Goal: Obtain resource: Download file/media

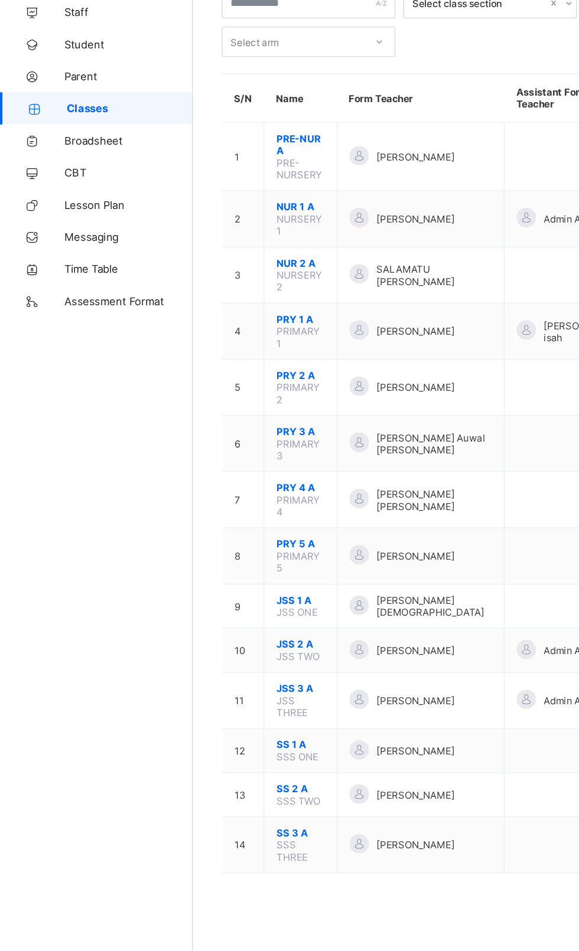
click at [56, 189] on span "Broadsheet" at bounding box center [94, 188] width 94 height 9
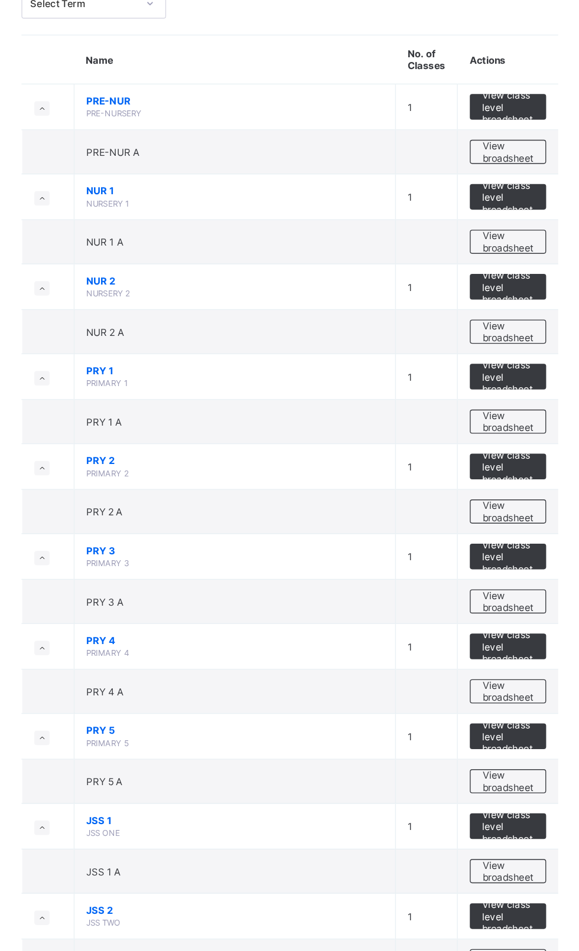
click at [533, 336] on span "View broadsheet" at bounding box center [520, 330] width 37 height 18
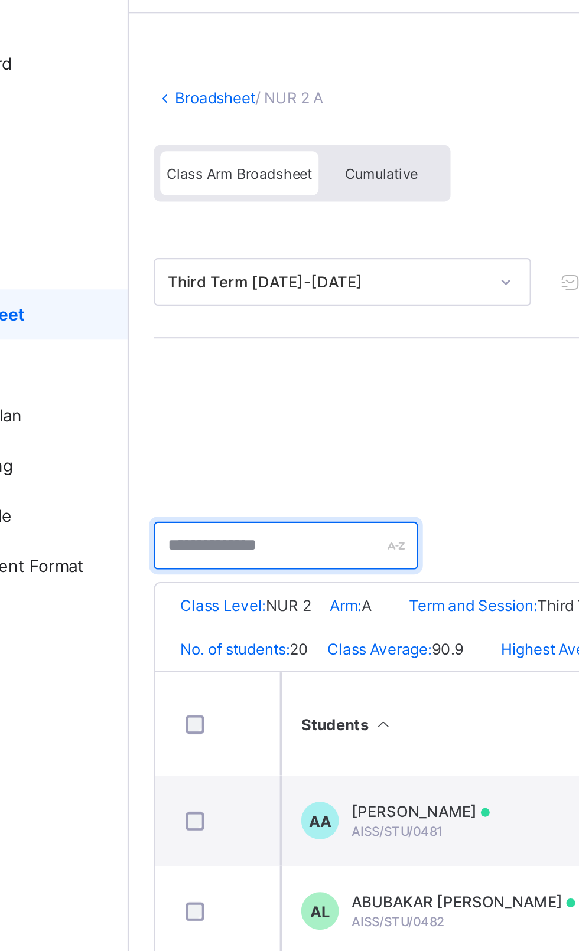
click at [230, 298] on input "text" at bounding box center [216, 297] width 124 height 22
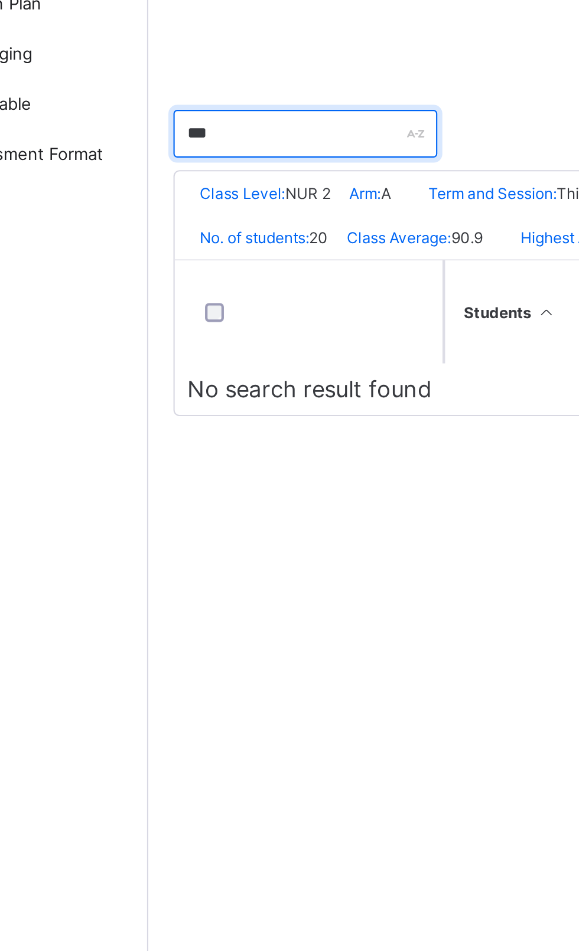
type input "**"
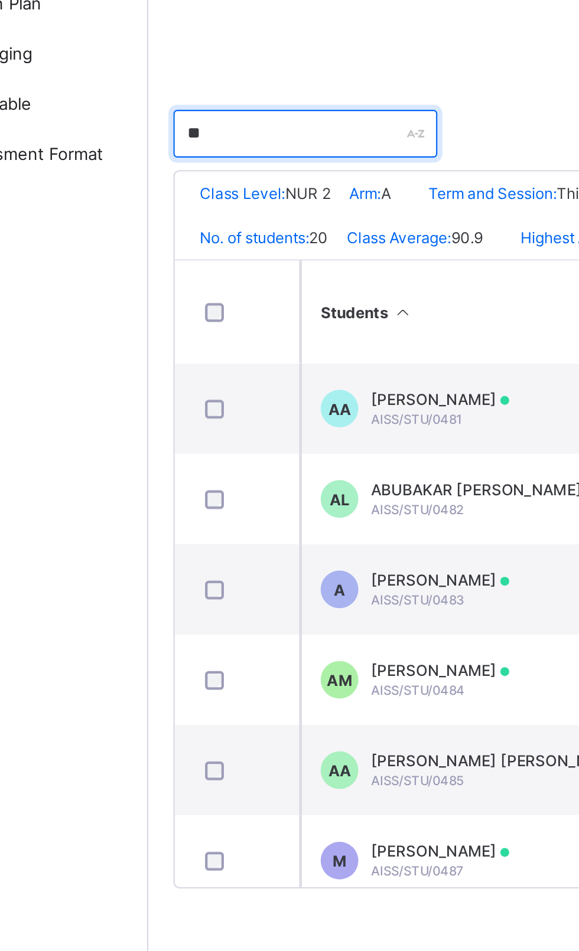
type input "*"
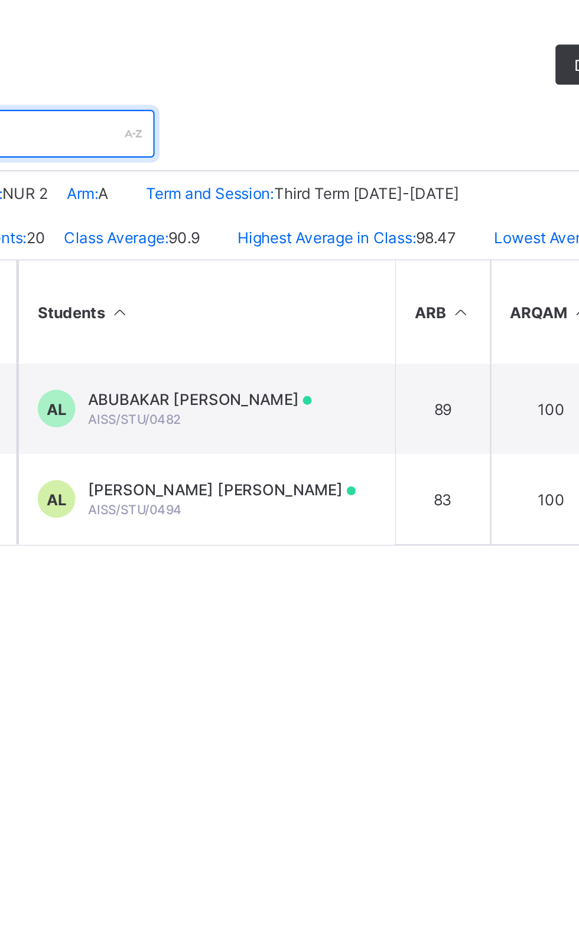
type input "**********"
click at [286, 435] on div "ABUBAKAR SANI LAWAN AISS/STU/0482" at bounding box center [298, 427] width 105 height 18
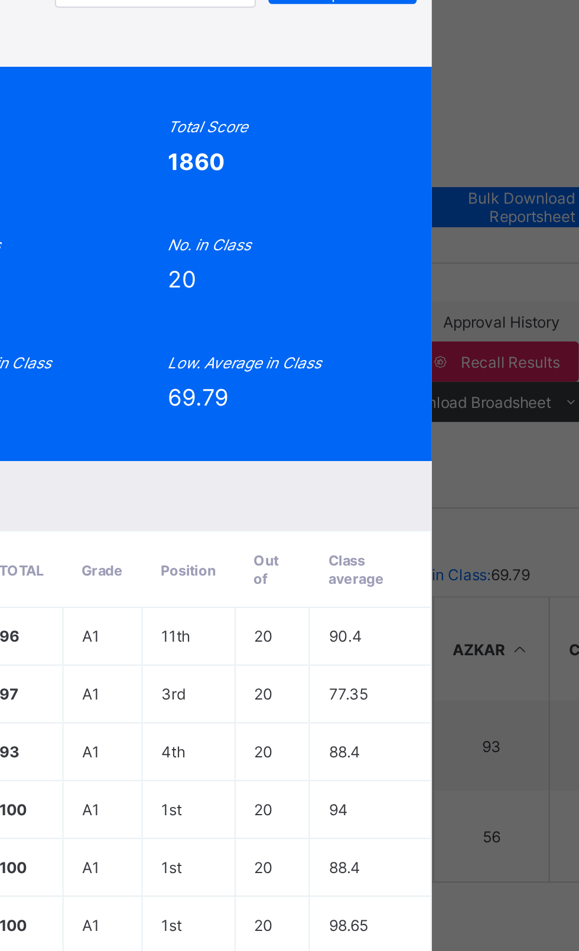
click at [476, 77] on span "View Reportsheet" at bounding box center [450, 69] width 52 height 18
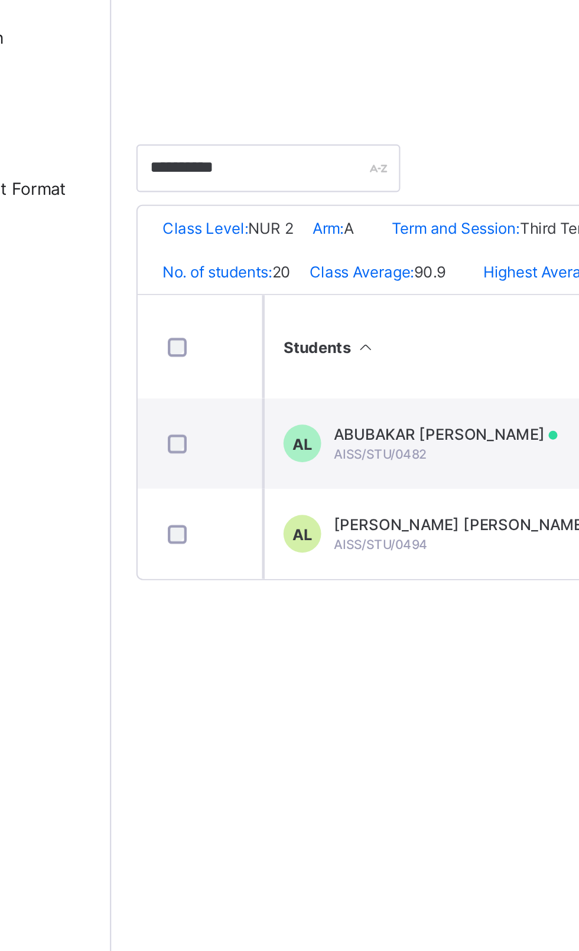
click at [309, 469] on span "AISHA SANI LAWAN" at bounding box center [309, 465] width 126 height 9
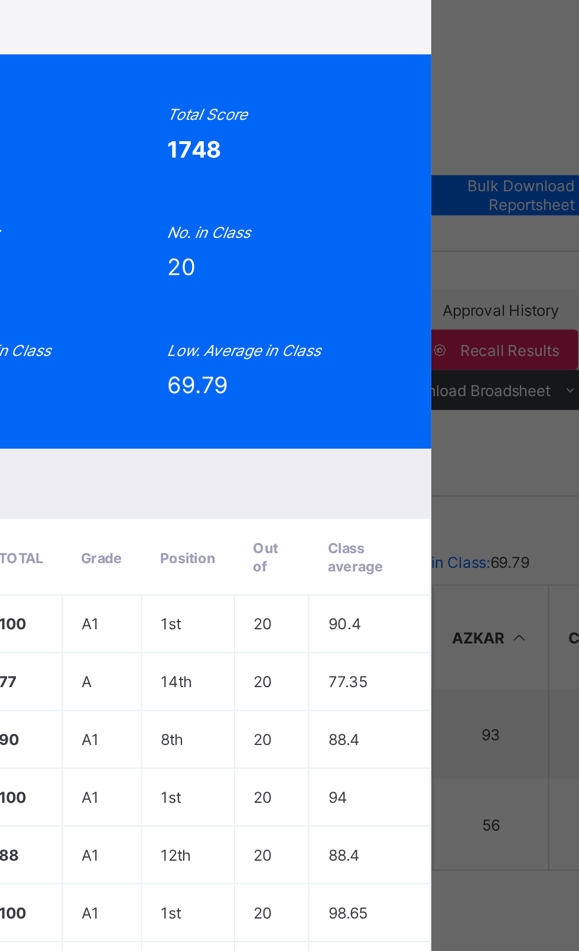
click at [459, 77] on span "View Reportsheet" at bounding box center [433, 69] width 52 height 18
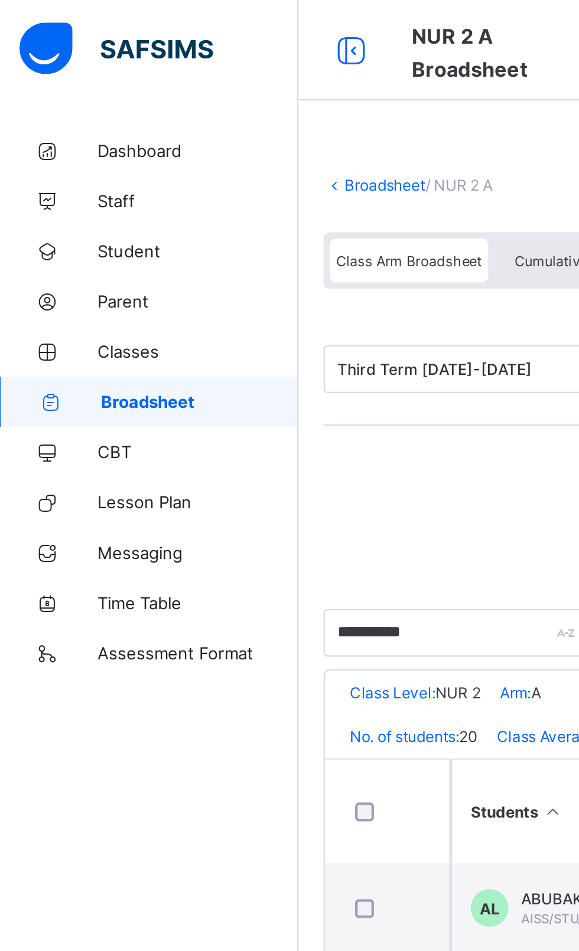
click at [167, 90] on link "Broadsheet" at bounding box center [183, 87] width 38 height 9
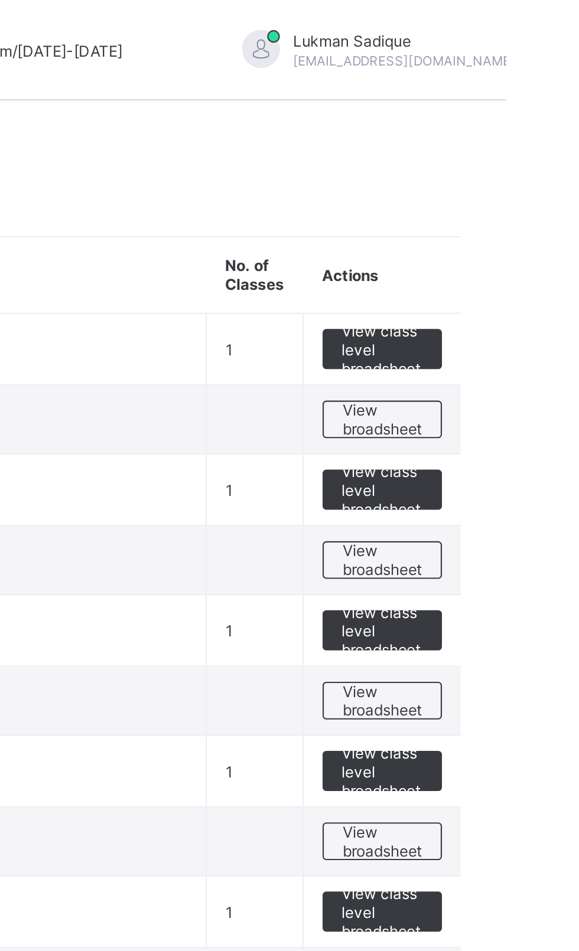
click at [530, 199] on span "View broadsheet" at bounding box center [520, 197] width 37 height 18
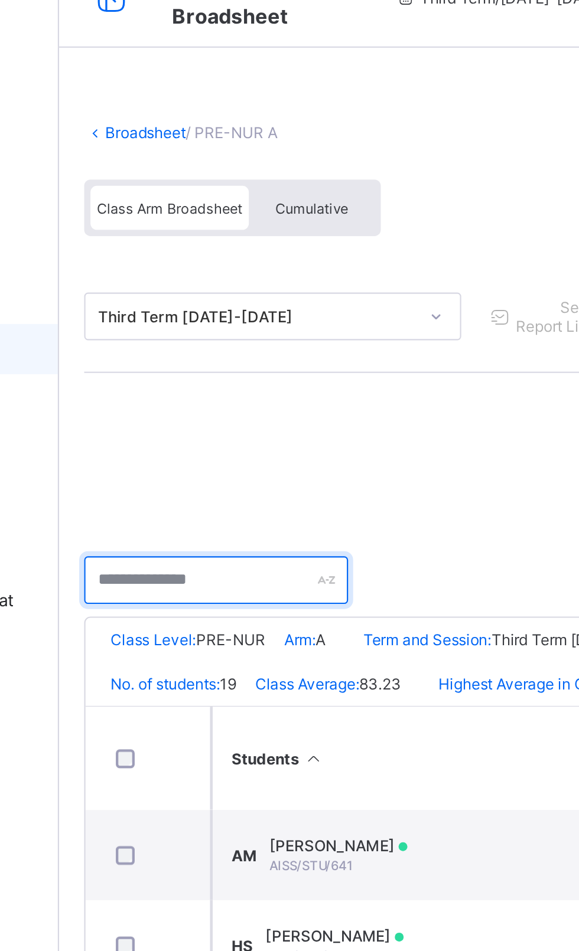
click at [210, 297] on input "text" at bounding box center [216, 297] width 124 height 22
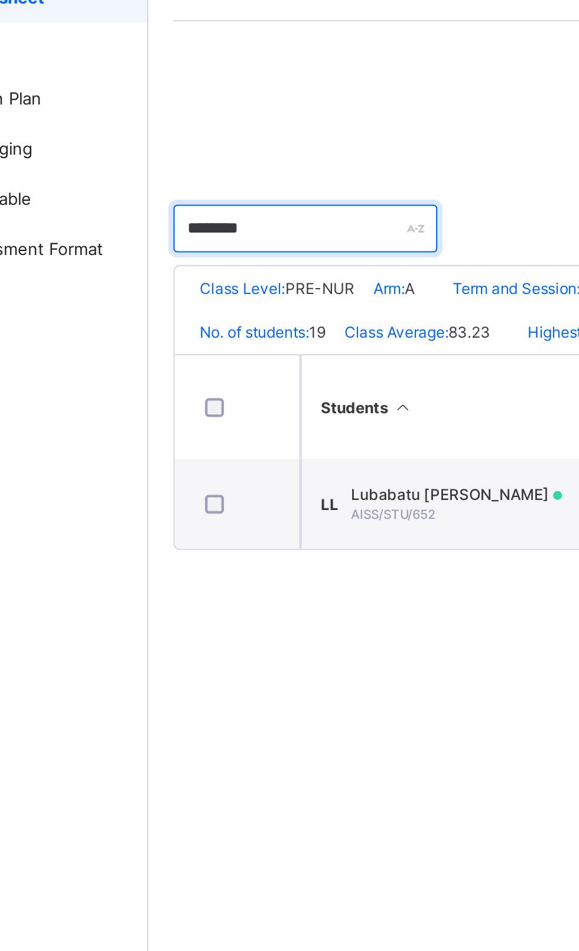
type input "********"
click at [290, 427] on span "Lubabatu Sani Lawan" at bounding box center [286, 422] width 99 height 9
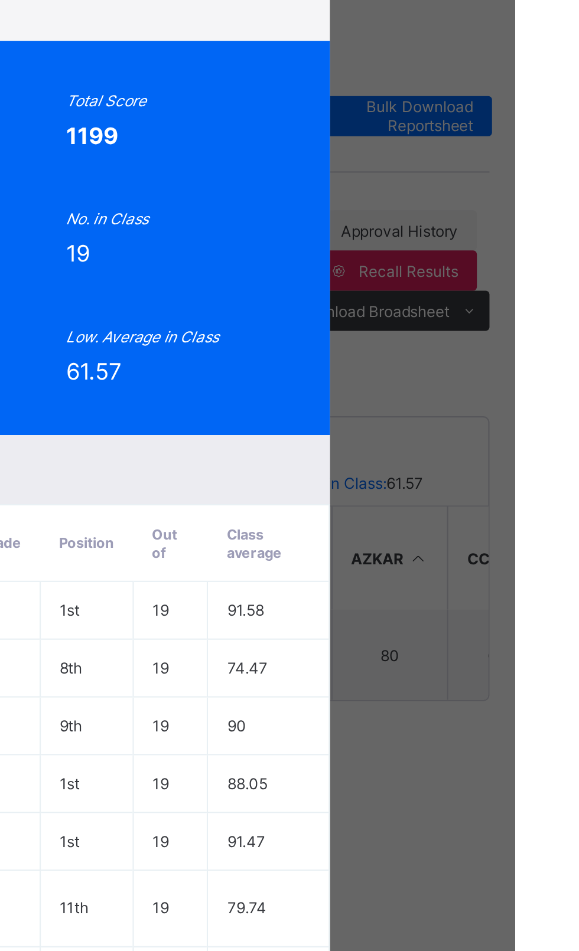
click at [459, 108] on span "View Reportsheet" at bounding box center [433, 99] width 52 height 18
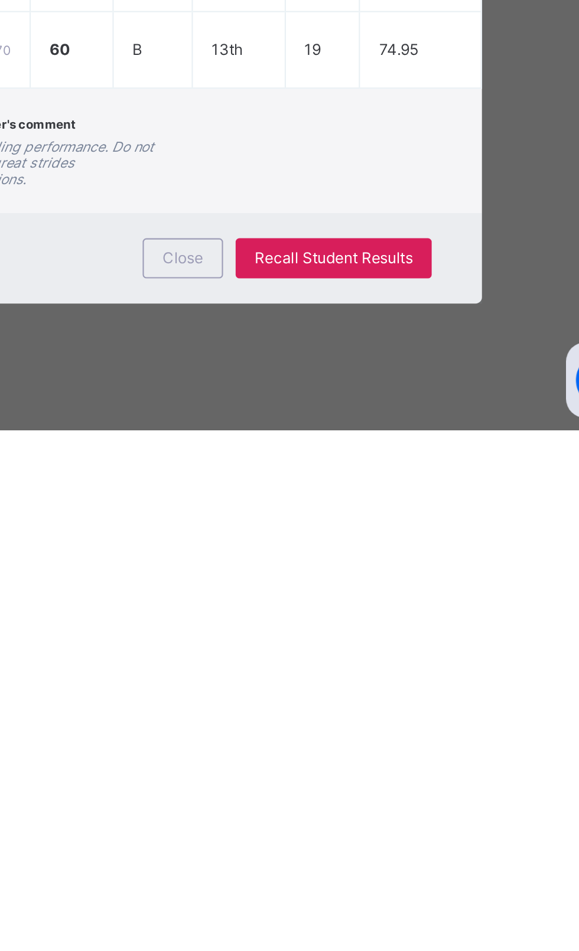
click at [429, 951] on div "LL AISS/STU/652 Lubabatu Sani Lawan PRE-NUR A Approved END OF TERM View Reports…" at bounding box center [289, 475] width 579 height 951
click at [370, 880] on div "Close" at bounding box center [351, 870] width 38 height 19
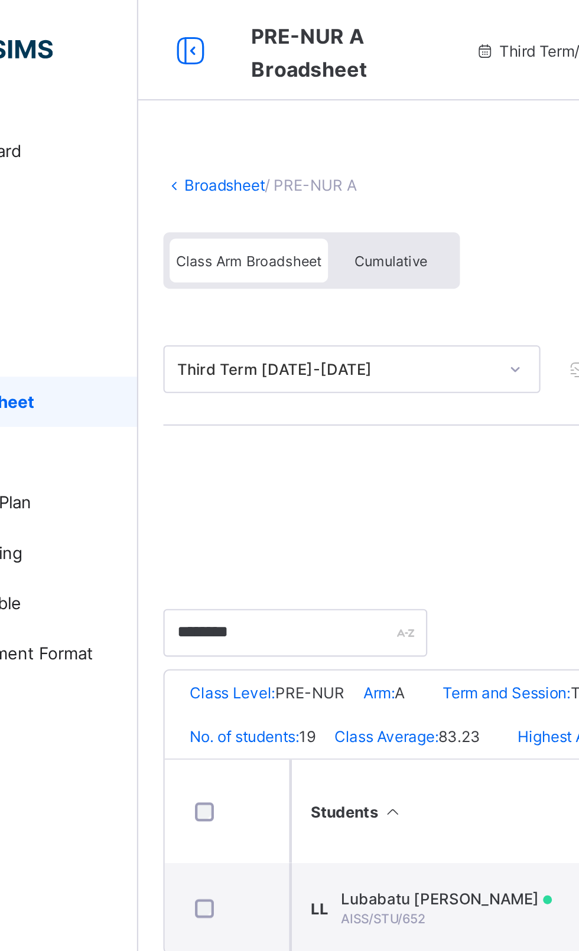
click at [181, 87] on link "Broadsheet" at bounding box center [183, 87] width 38 height 9
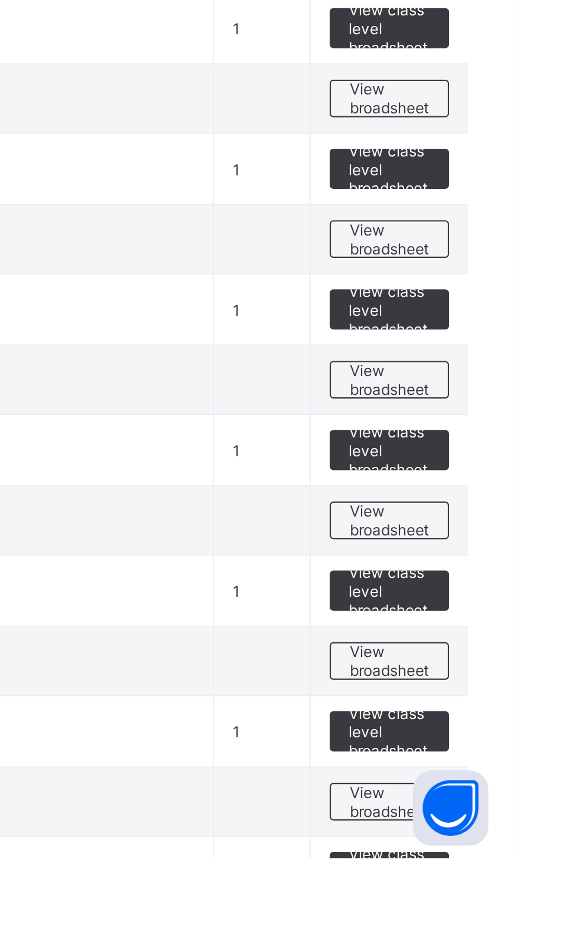
click at [530, 857] on span "View broadsheet" at bounding box center [520, 859] width 37 height 18
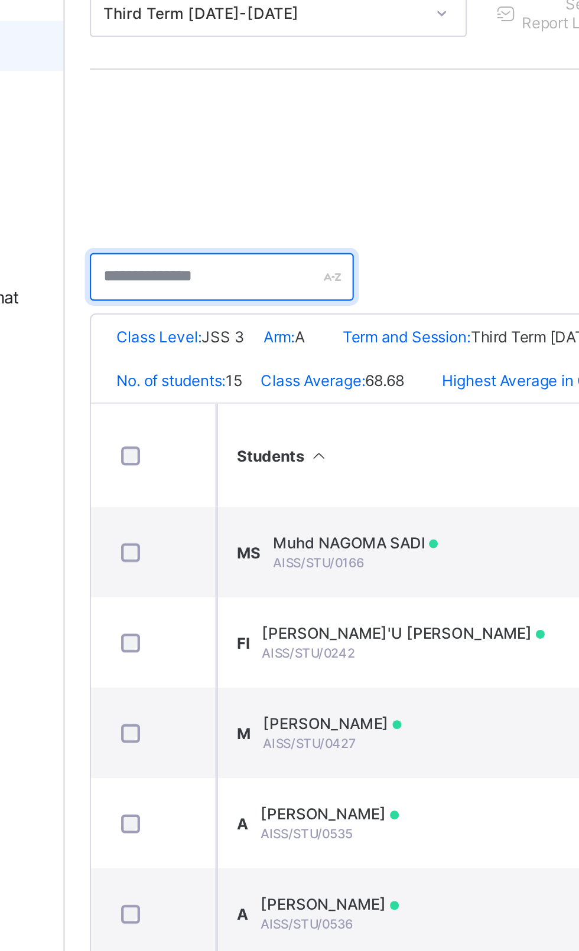
click at [213, 298] on input "text" at bounding box center [216, 297] width 124 height 22
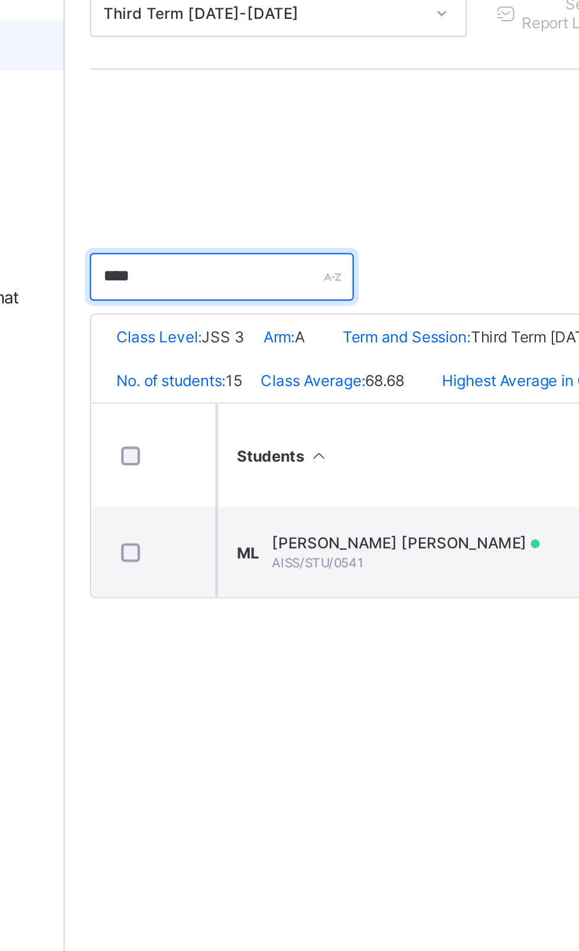
type input "**********"
click at [315, 427] on span "MUHAMMAD SANI LAWAN" at bounding box center [302, 422] width 126 height 9
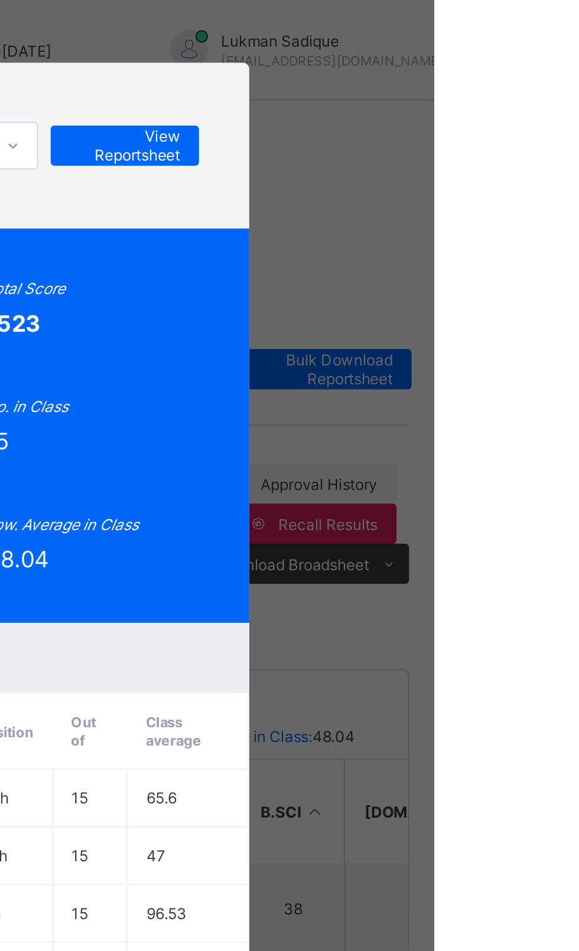
click at [459, 72] on span "View Reportsheet" at bounding box center [433, 69] width 52 height 18
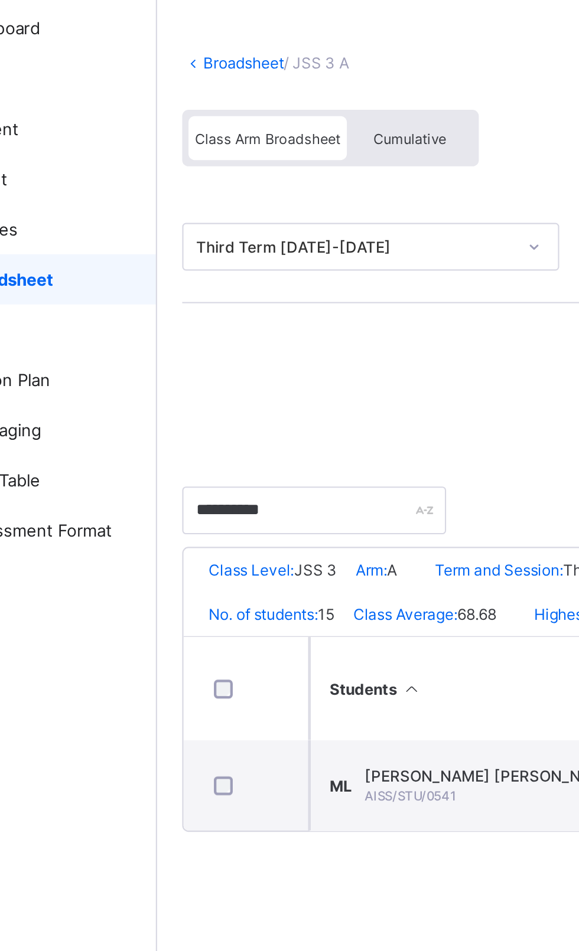
click at [177, 86] on link "Broadsheet" at bounding box center [183, 87] width 38 height 9
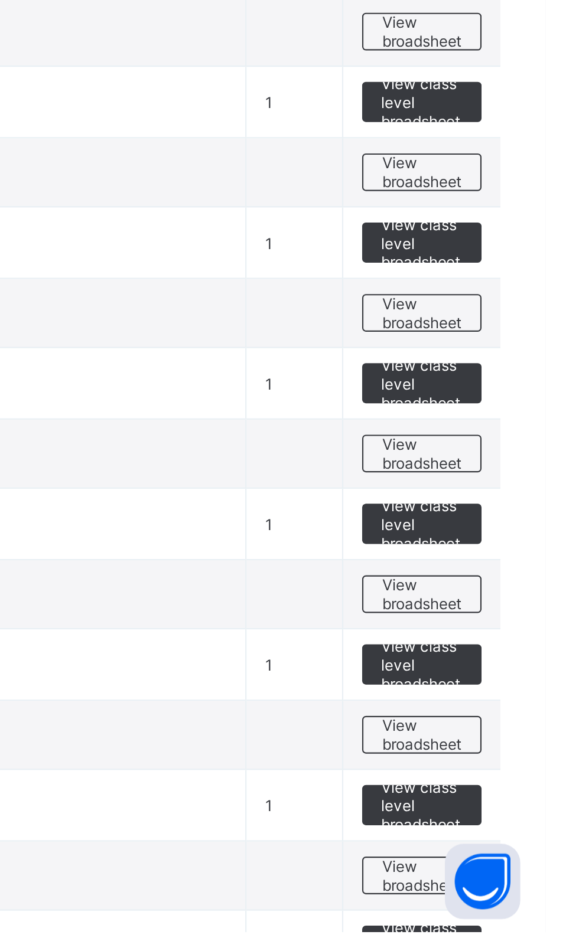
click at [536, 728] on span "View broadsheet" at bounding box center [520, 726] width 37 height 18
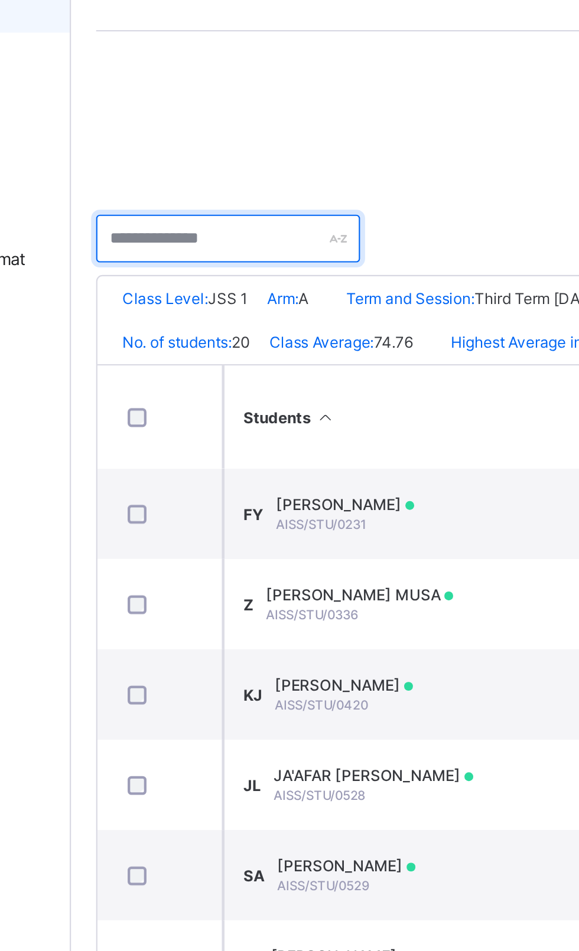
click at [201, 298] on input "text" at bounding box center [216, 297] width 124 height 22
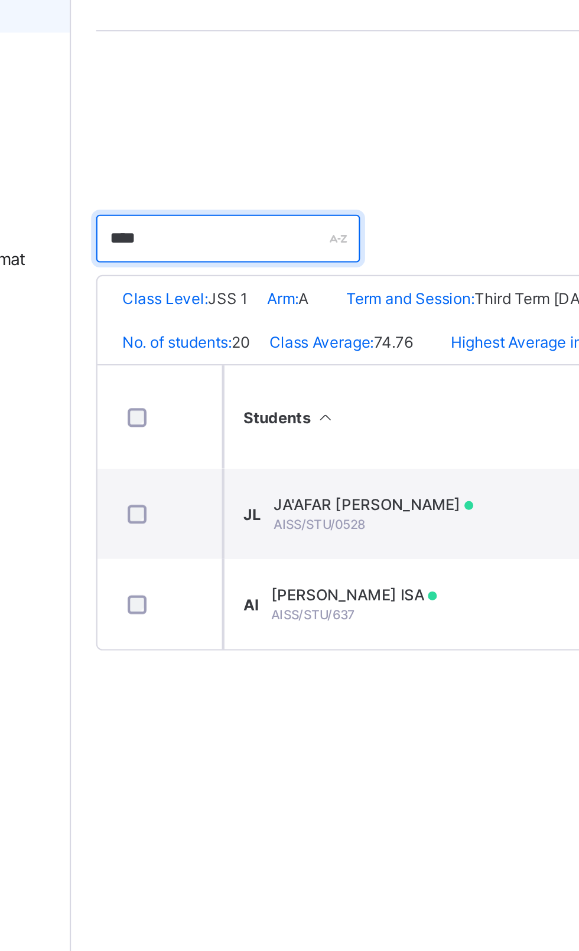
type input "**********"
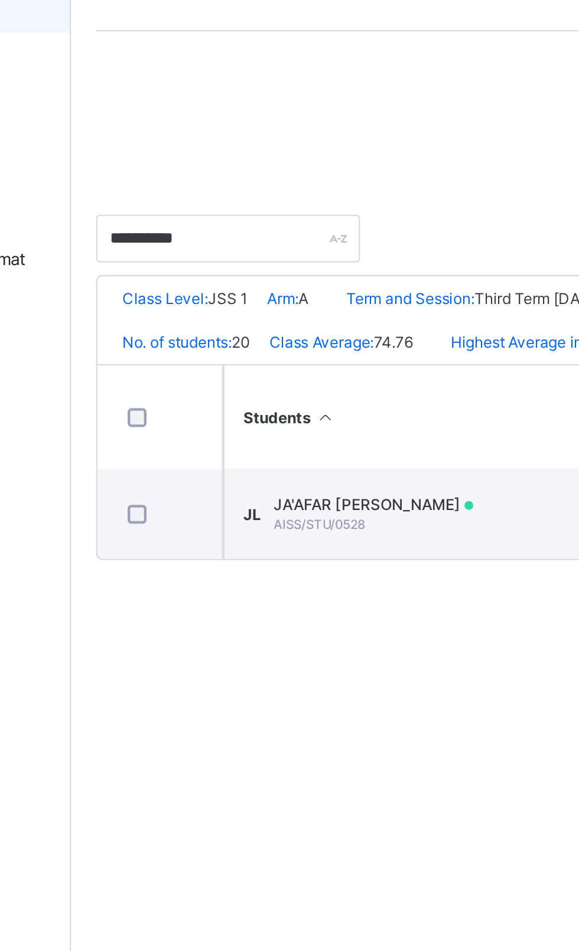
click at [332, 432] on td "JL JA'AFAR SANI LAWAN AISS/STU/0528" at bounding box center [301, 427] width 177 height 43
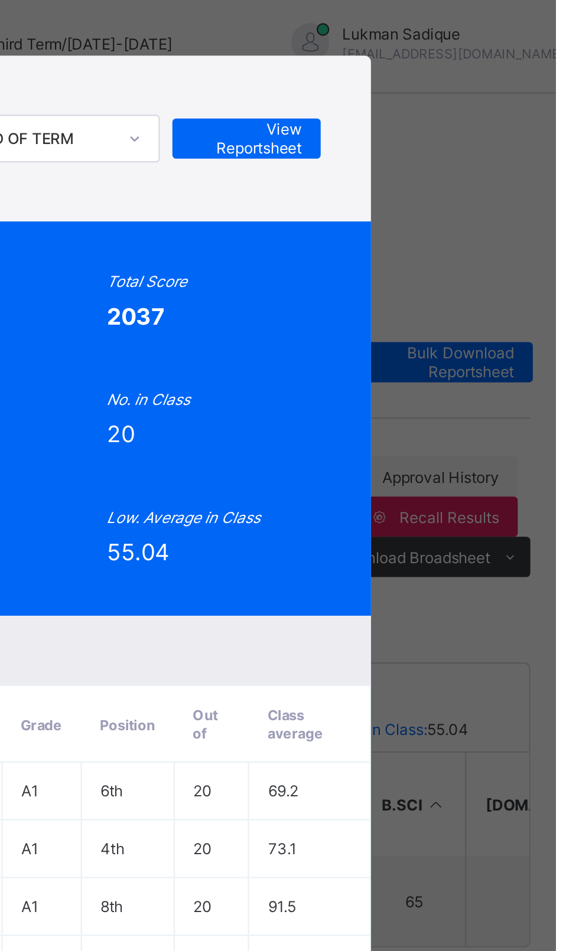
click at [459, 77] on span "View Reportsheet" at bounding box center [433, 69] width 52 height 18
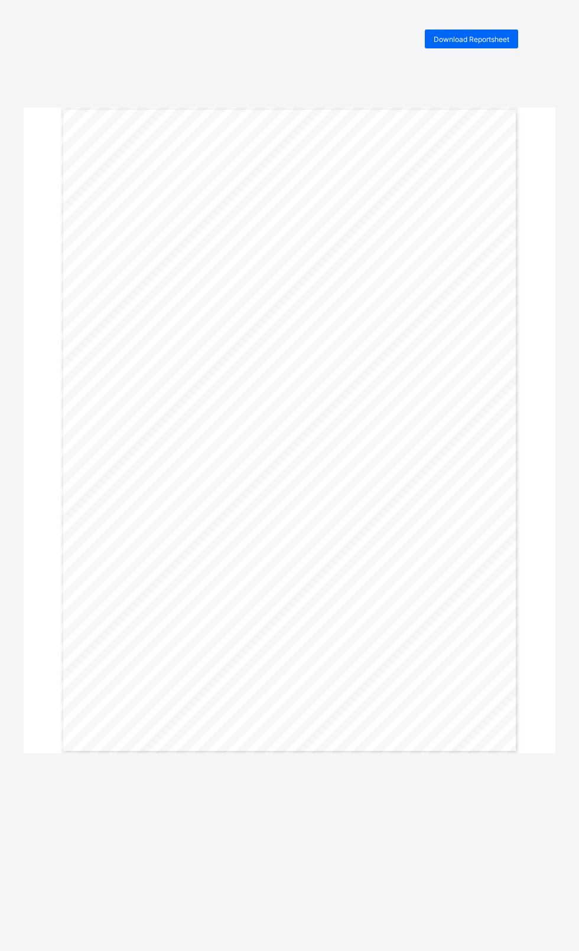
click at [458, 40] on span "Download Reportsheet" at bounding box center [471, 39] width 76 height 9
click at [467, 39] on span "Download Reportsheet" at bounding box center [471, 39] width 76 height 9
click at [476, 39] on span "Download Reportsheet" at bounding box center [471, 39] width 76 height 9
click at [463, 46] on div "Download Reportsheet" at bounding box center [471, 39] width 93 height 19
click at [454, 39] on span "Download Reportsheet" at bounding box center [471, 39] width 76 height 9
